Goal: Information Seeking & Learning: Learn about a topic

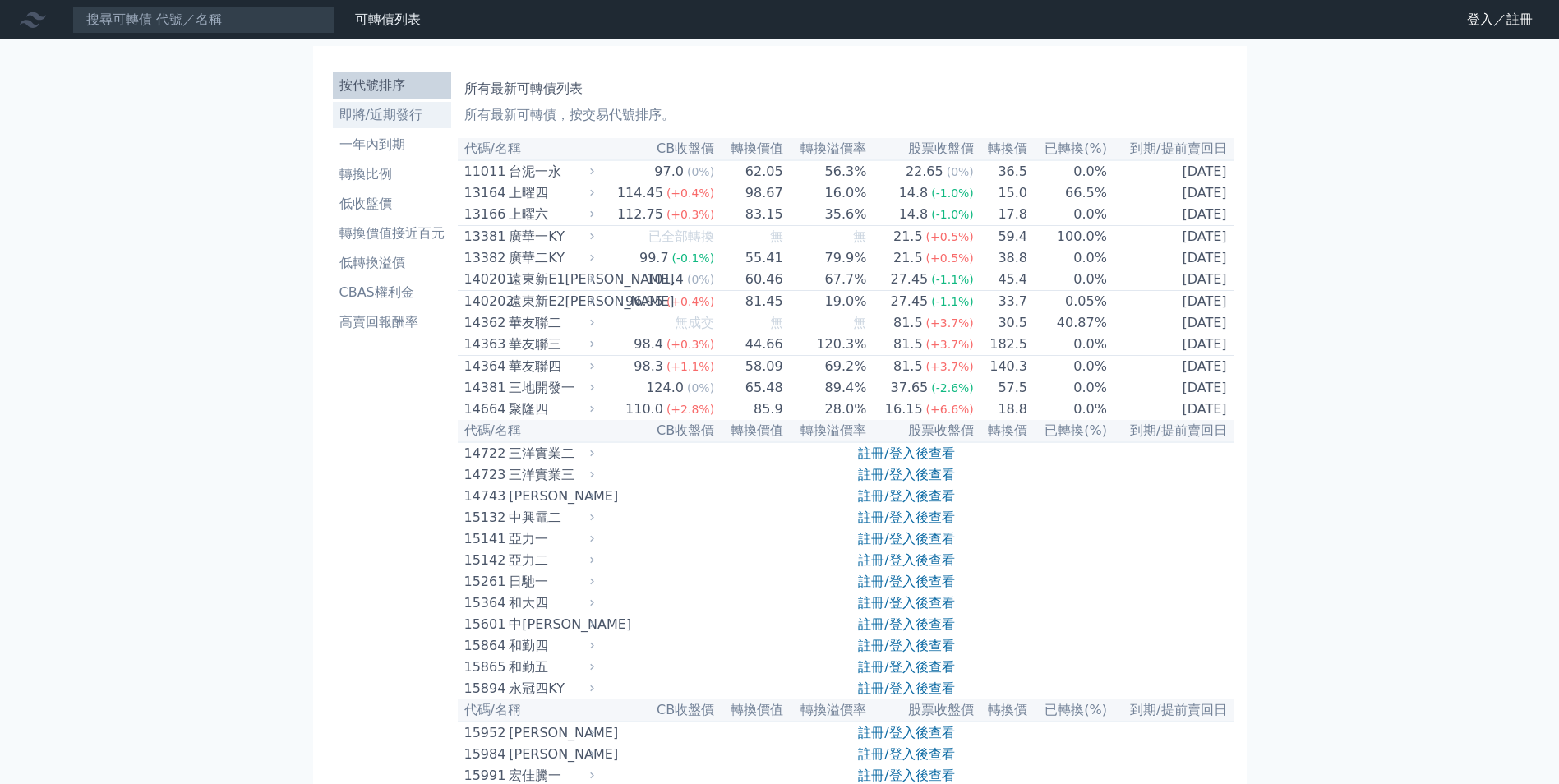
click at [411, 102] on link "即將/近期發行" at bounding box center [392, 115] width 119 height 26
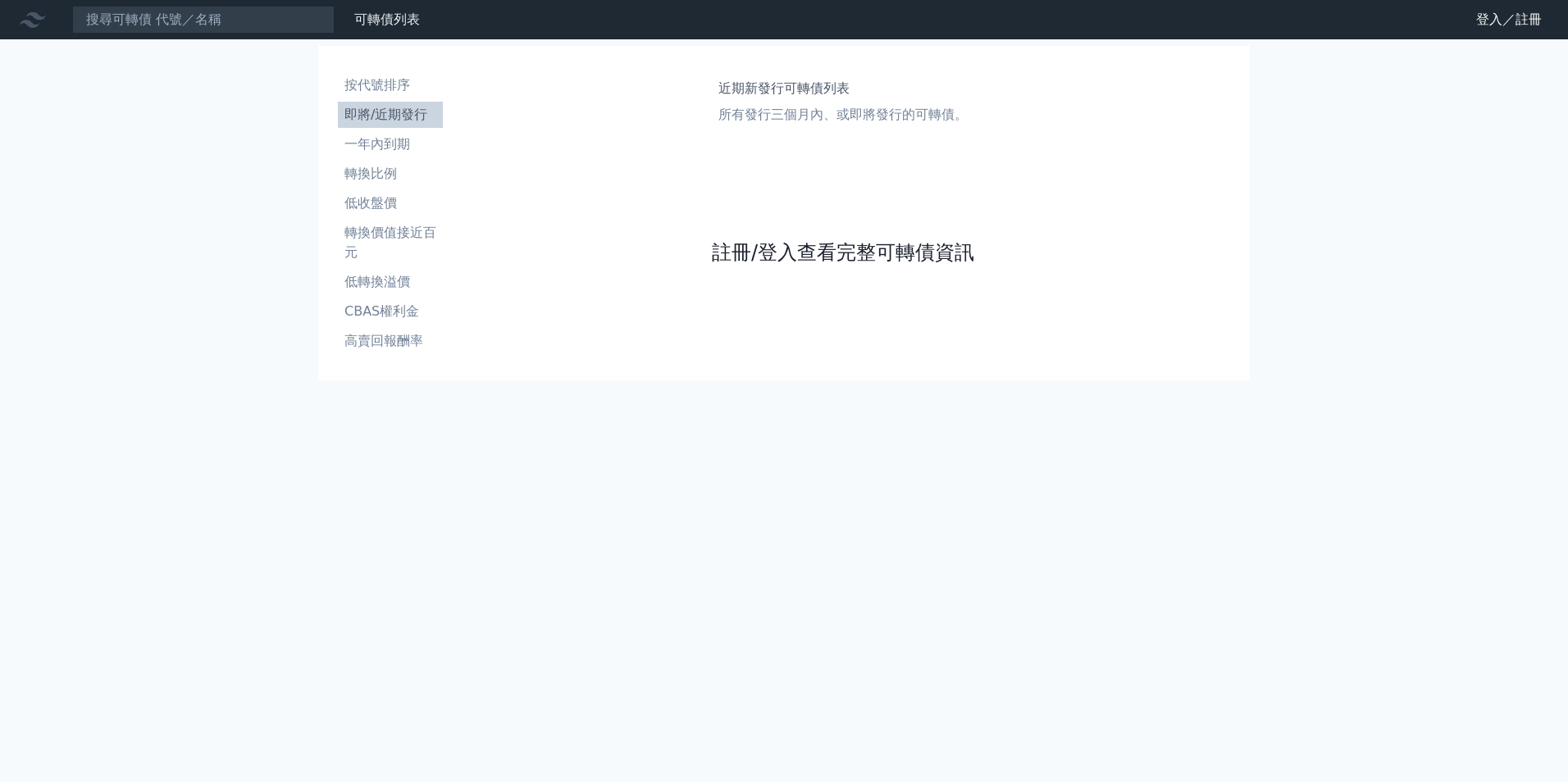
click at [913, 250] on link "註冊/登入查看完整可轉債資訊" at bounding box center [843, 252] width 263 height 26
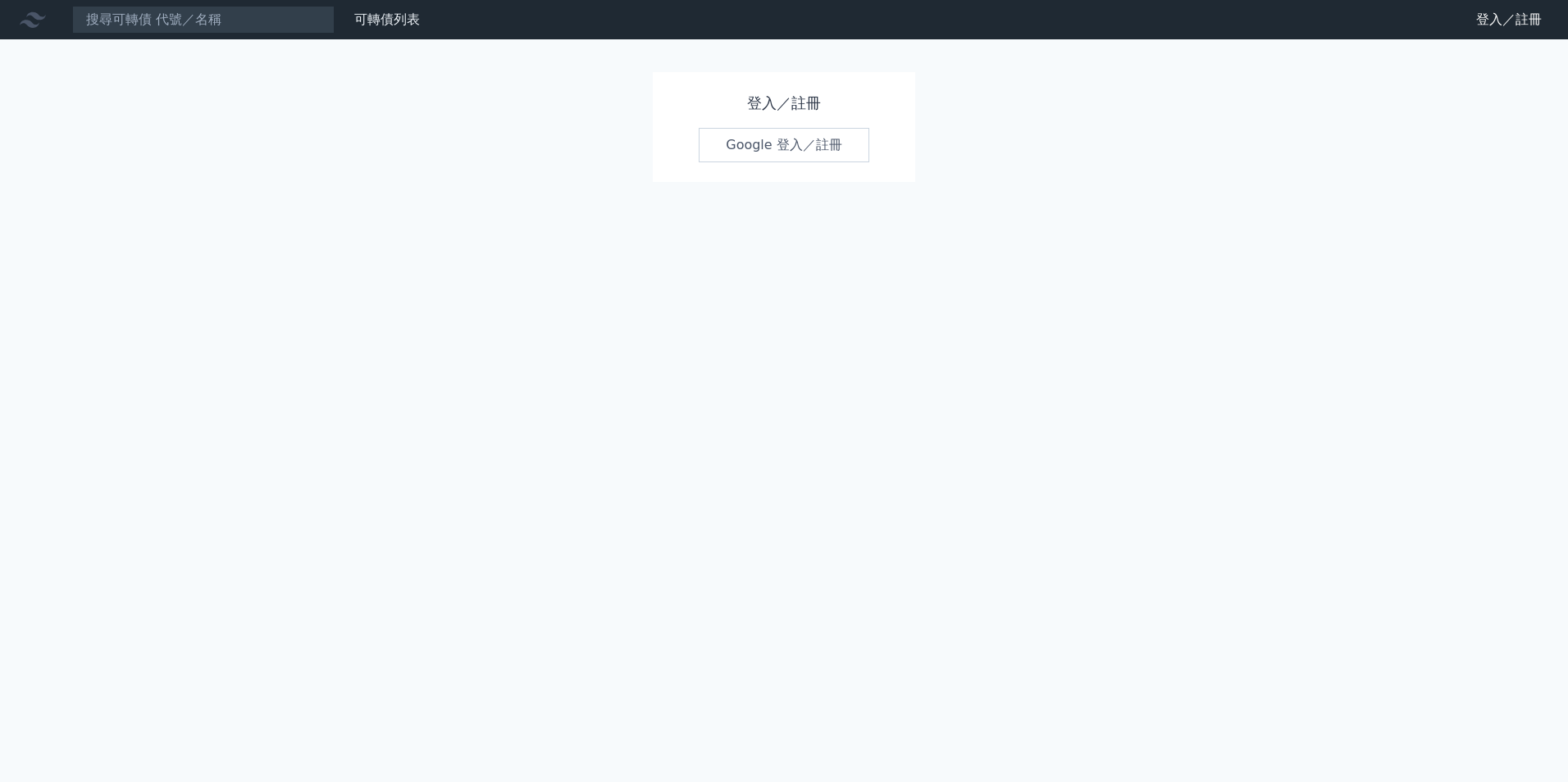
click at [832, 149] on link "Google 登入／註冊" at bounding box center [784, 144] width 170 height 34
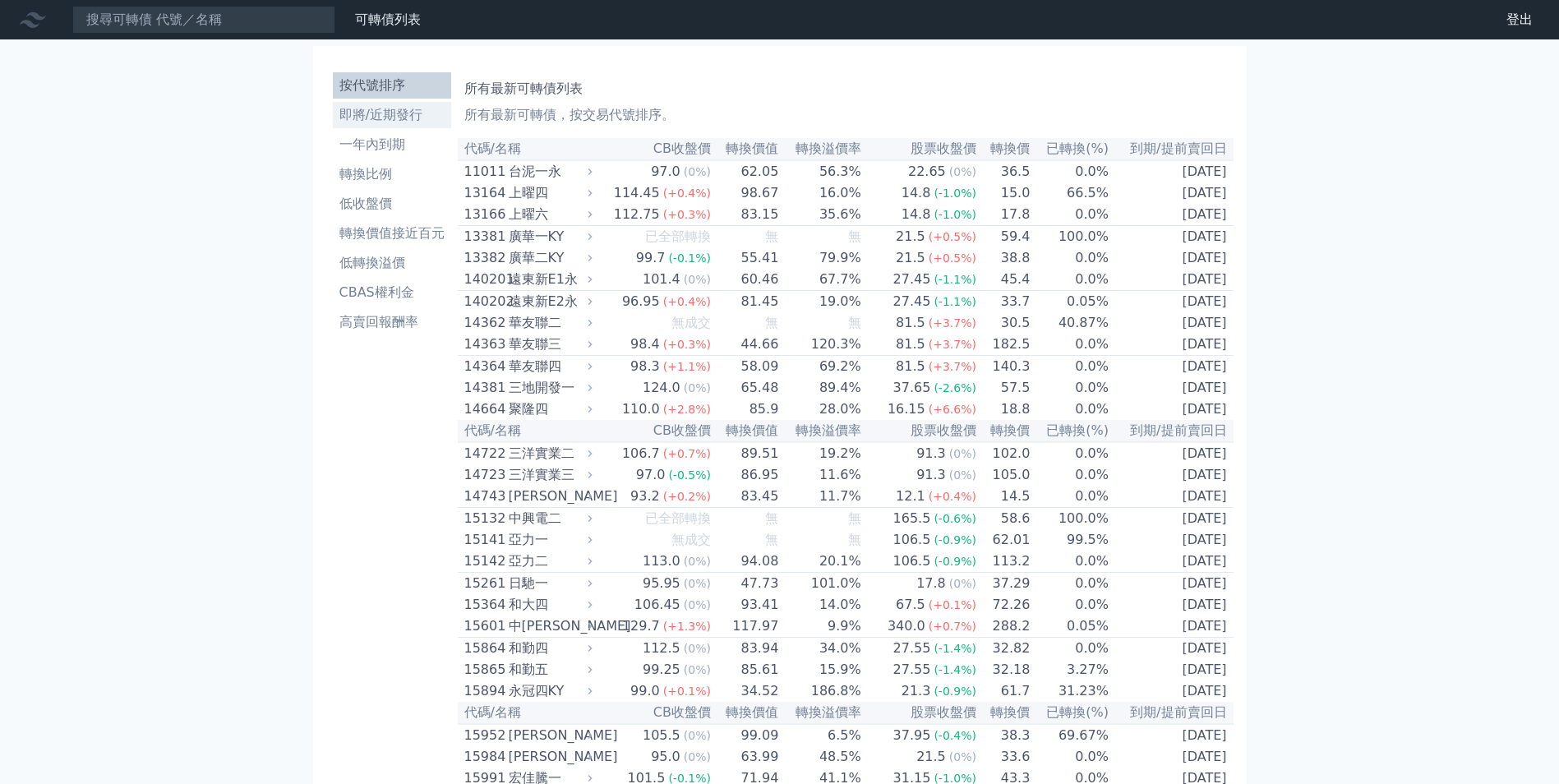
click at [416, 115] on li "即將/近期發行" at bounding box center [392, 115] width 119 height 19
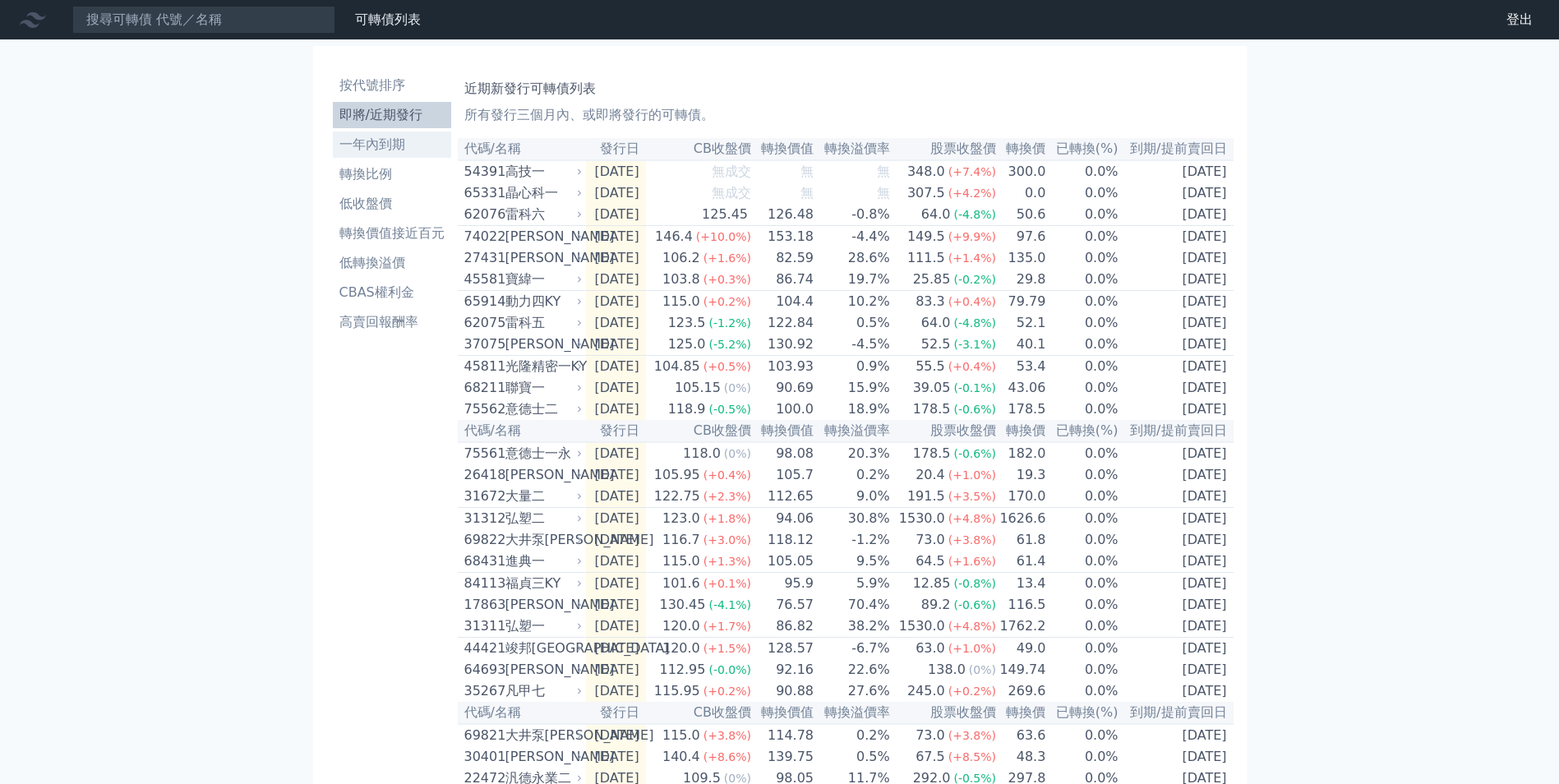
click at [404, 143] on li "一年內到期" at bounding box center [392, 144] width 119 height 19
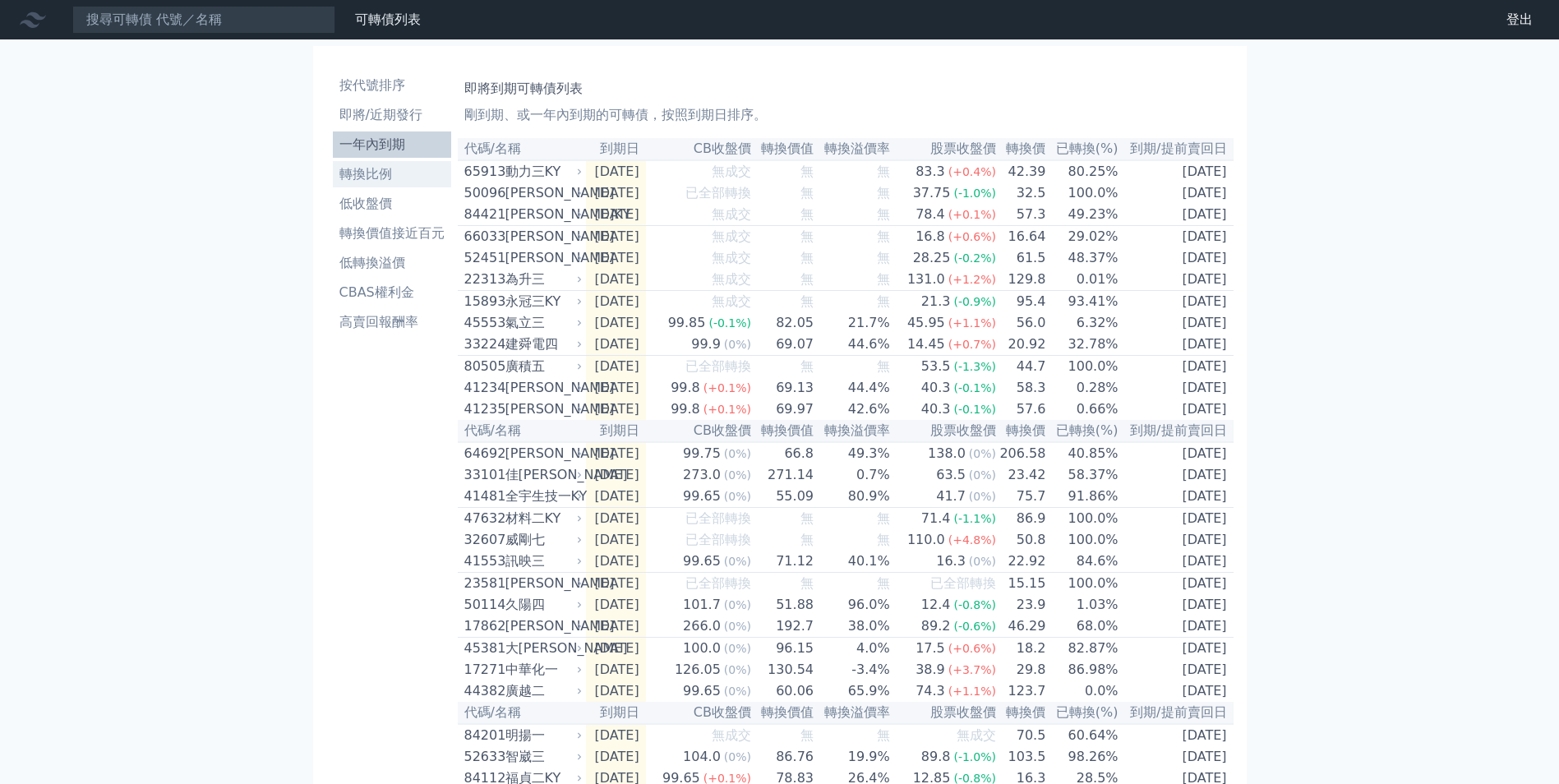
click at [403, 175] on li "轉換比例" at bounding box center [392, 173] width 119 height 19
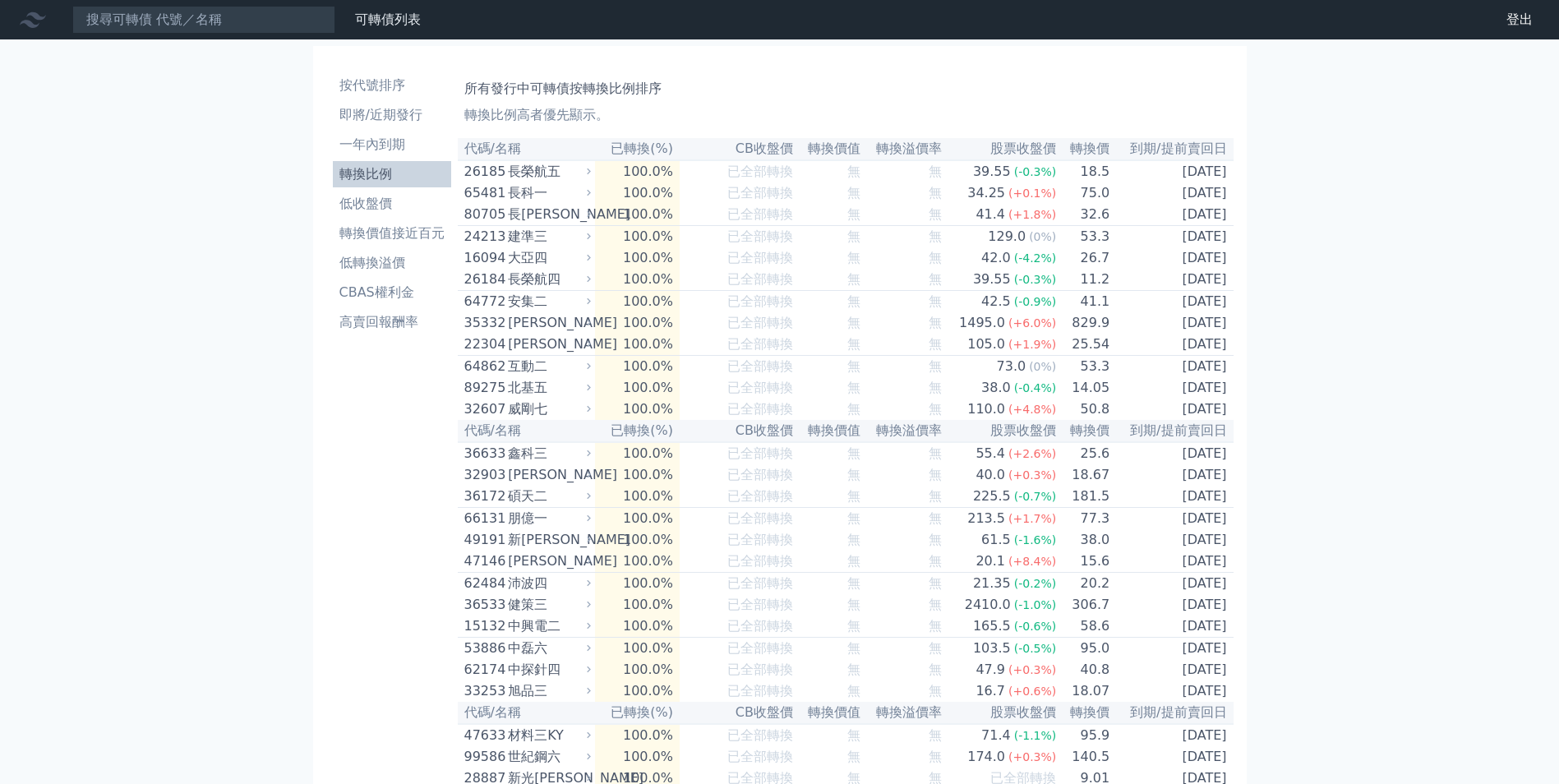
click at [387, 171] on li "轉換比例" at bounding box center [392, 173] width 119 height 19
click at [367, 204] on li "低收盤價" at bounding box center [392, 203] width 119 height 19
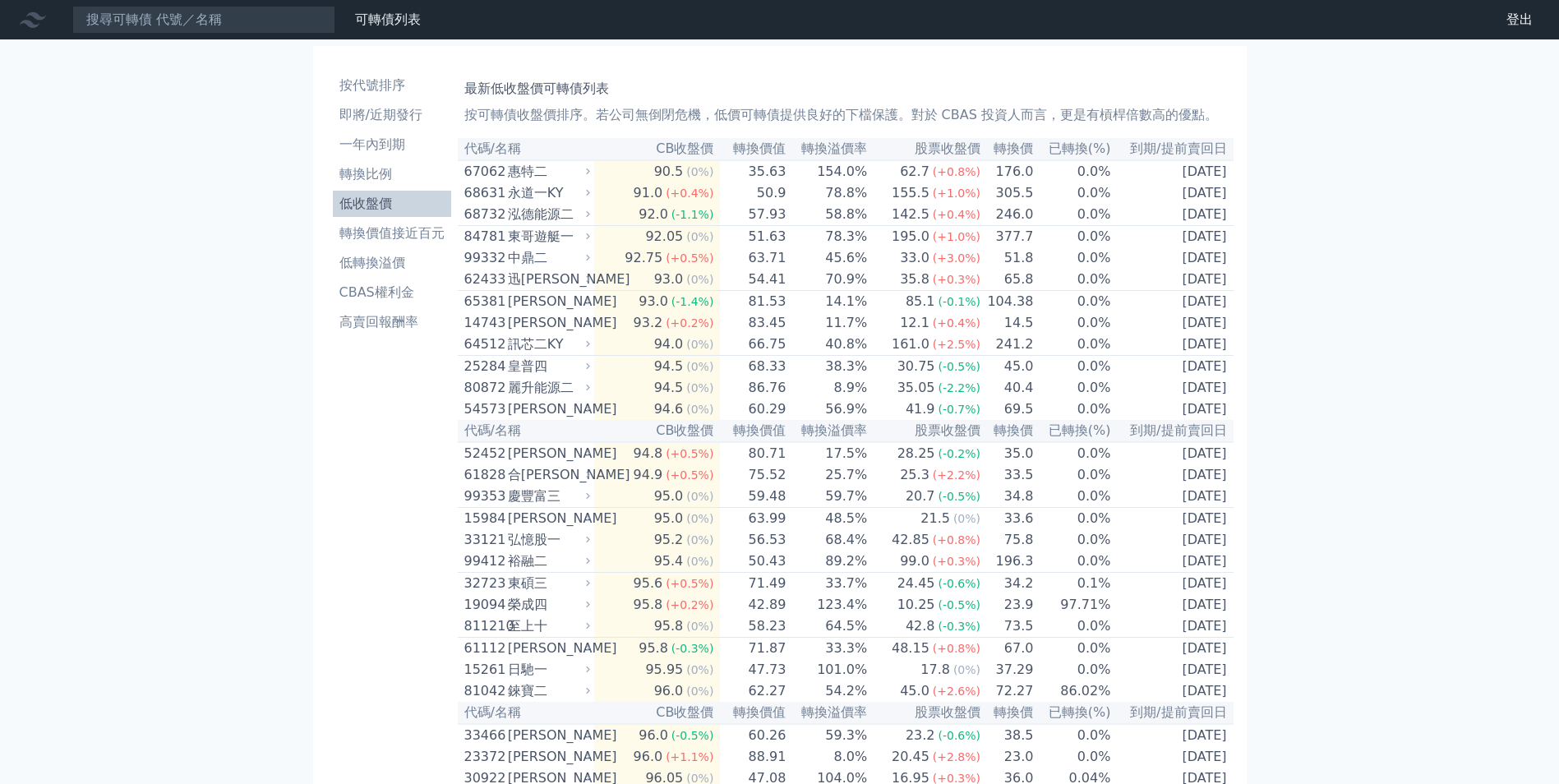
click at [389, 204] on li "低收盤價" at bounding box center [392, 203] width 119 height 19
